Goal: Transaction & Acquisition: Purchase product/service

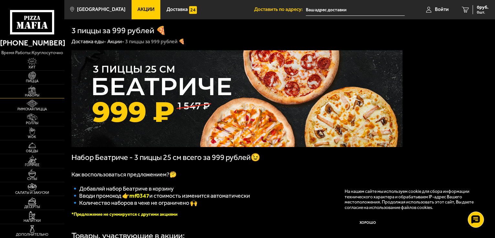
click at [32, 92] on img at bounding box center [32, 90] width 20 height 8
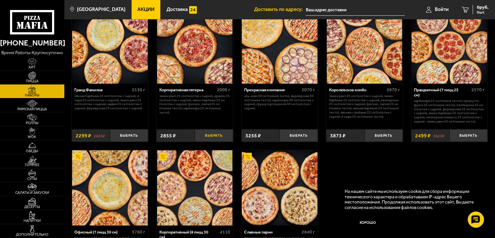
scroll to position [820, 0]
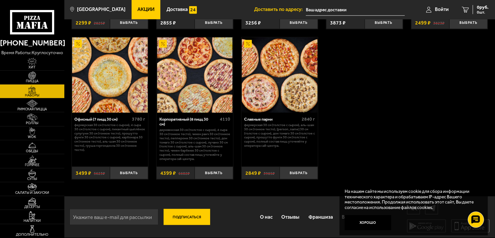
click at [199, 91] on img at bounding box center [195, 75] width 76 height 76
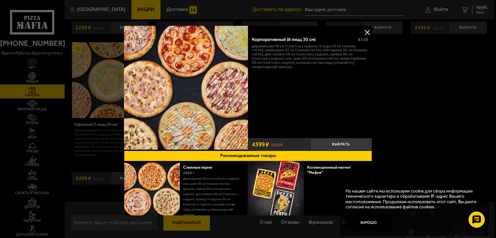
click at [368, 32] on button at bounding box center [367, 32] width 10 height 10
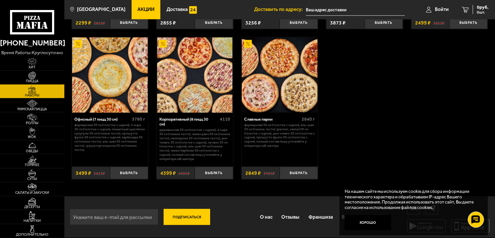
scroll to position [659, 0]
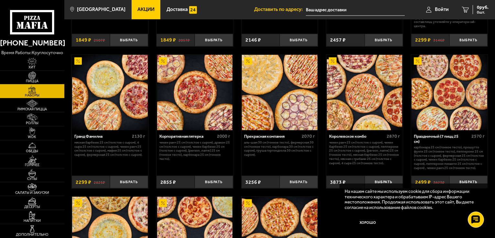
click at [37, 77] on img at bounding box center [32, 76] width 20 height 8
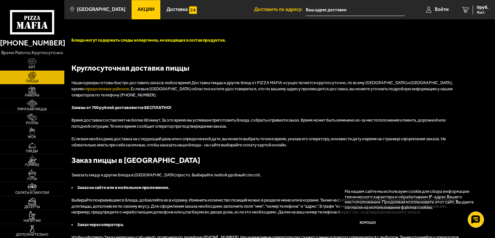
scroll to position [1389, 0]
